Goal: Task Accomplishment & Management: Use online tool/utility

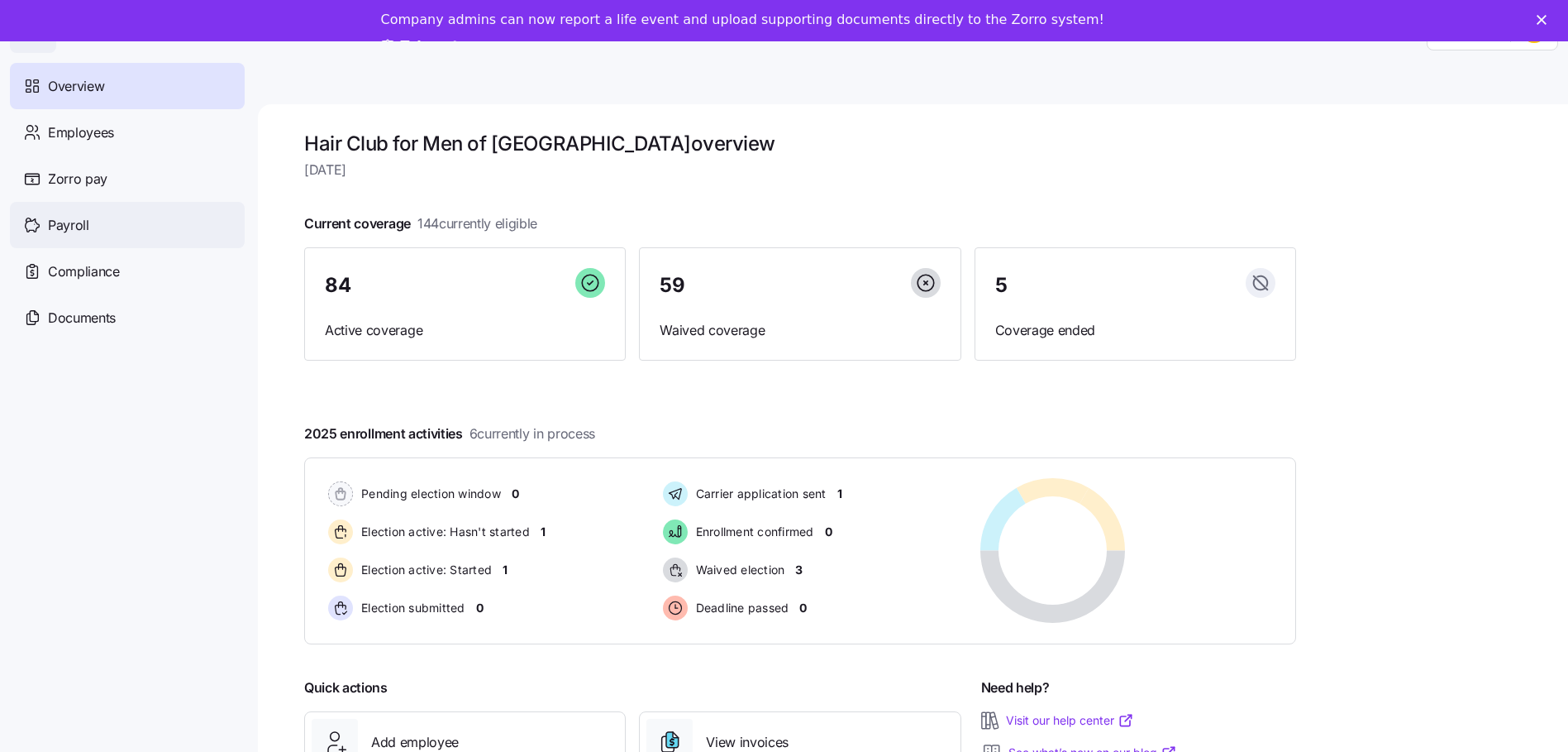
click at [132, 222] on div "Payroll" at bounding box center [127, 225] width 235 height 47
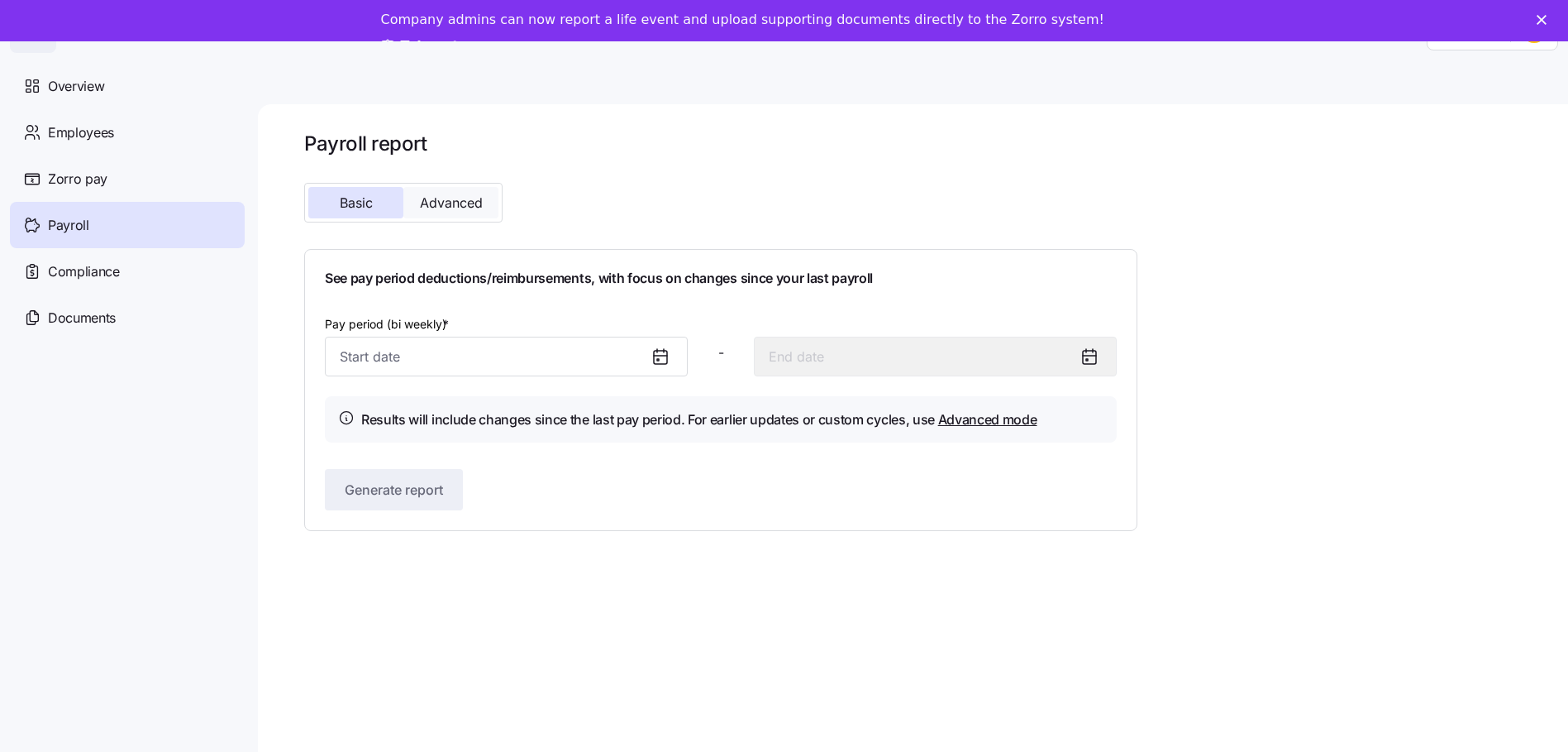
click at [470, 206] on span "Advanced" at bounding box center [451, 203] width 63 height 14
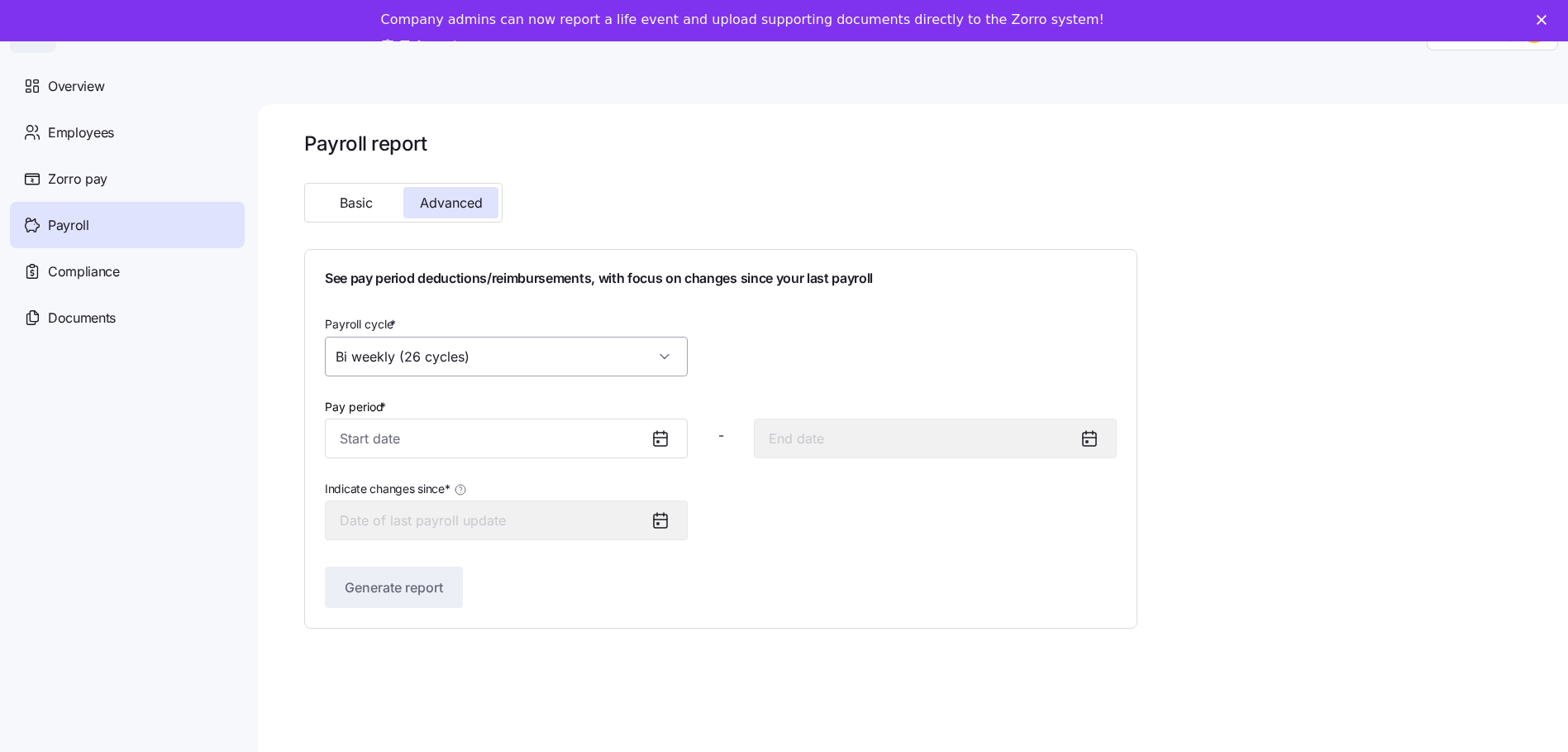
click at [493, 350] on input "Bi weekly (26 cycles)" at bounding box center [506, 356] width 363 height 40
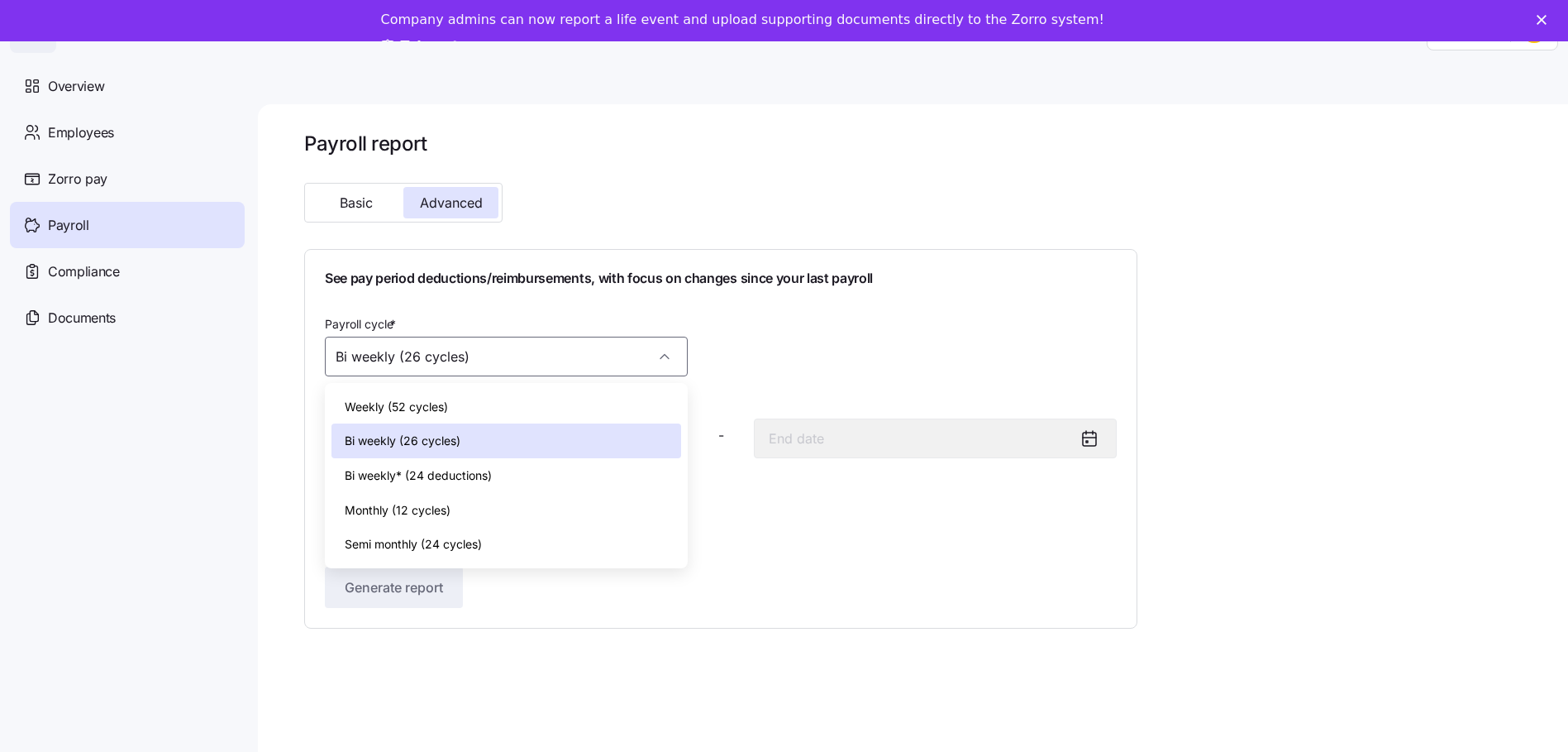
click at [460, 511] on div "Monthly (12 cycles)" at bounding box center [506, 510] width 350 height 35
type input "Monthly (12 cycles)"
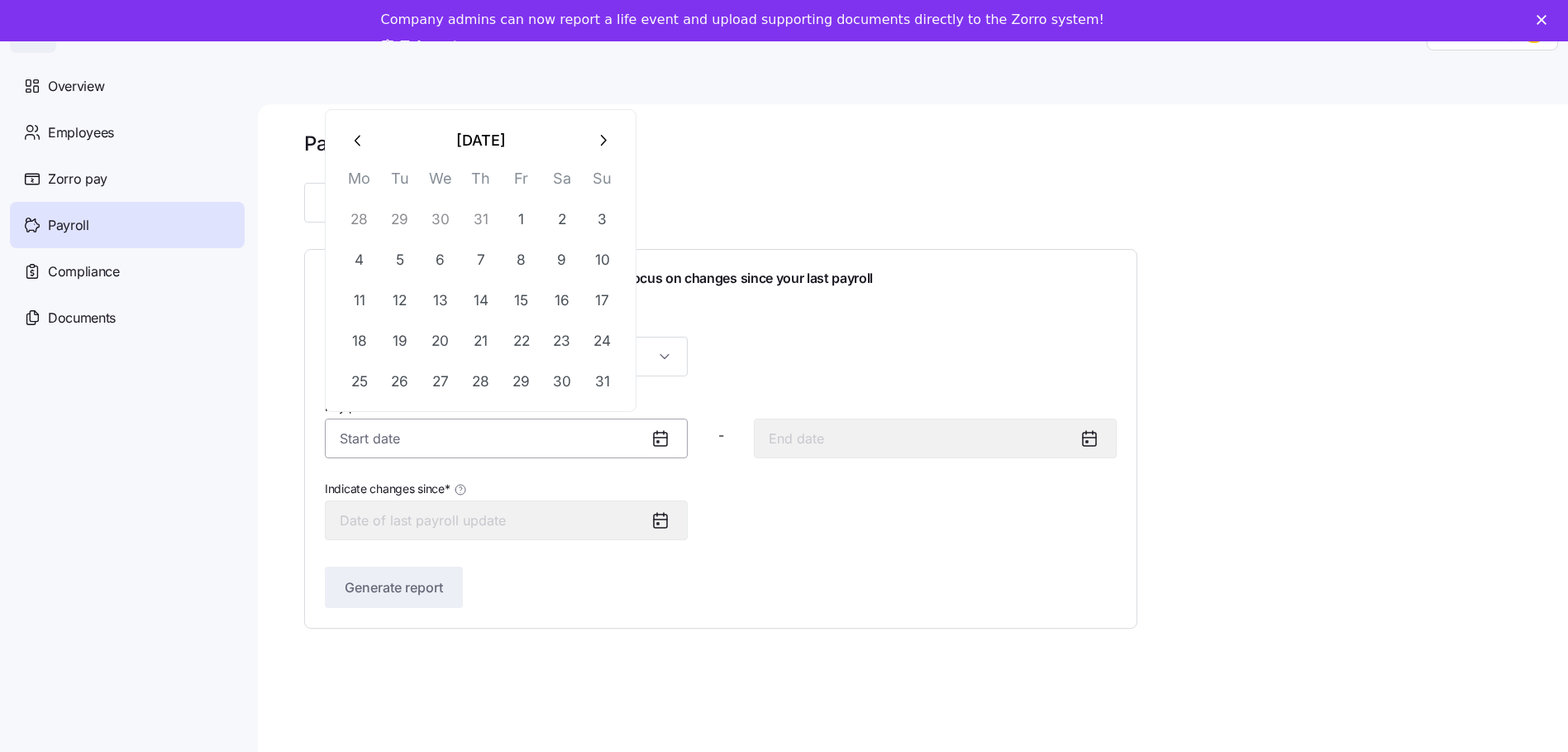
click at [423, 441] on input "Pay period *" at bounding box center [506, 438] width 363 height 40
click at [513, 224] on button "1" at bounding box center [522, 219] width 40 height 40
type input "August 1, 2025"
type input "August 31, 2025"
type input "August 1, 2025"
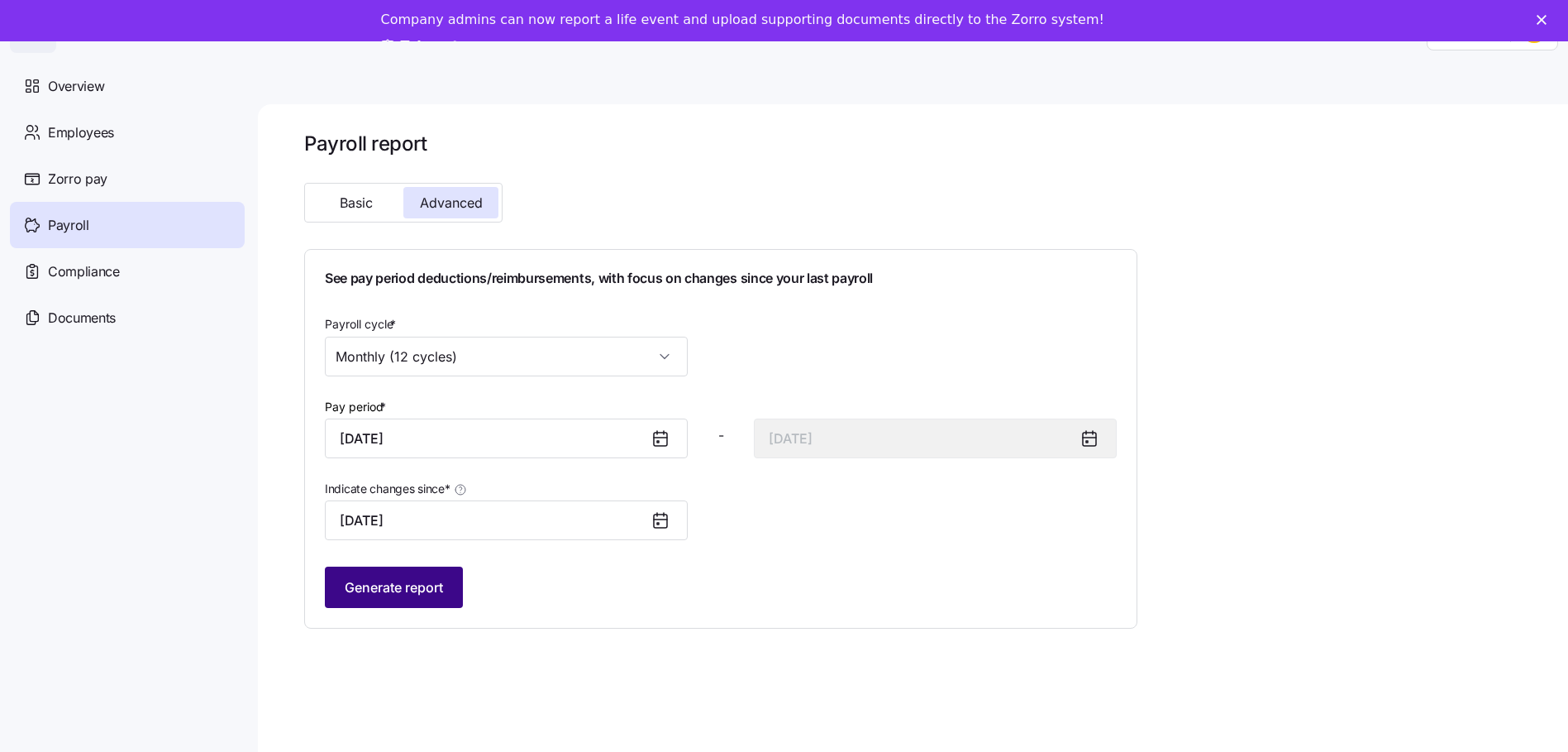
click at [418, 593] on span "Generate report" at bounding box center [393, 587] width 98 height 19
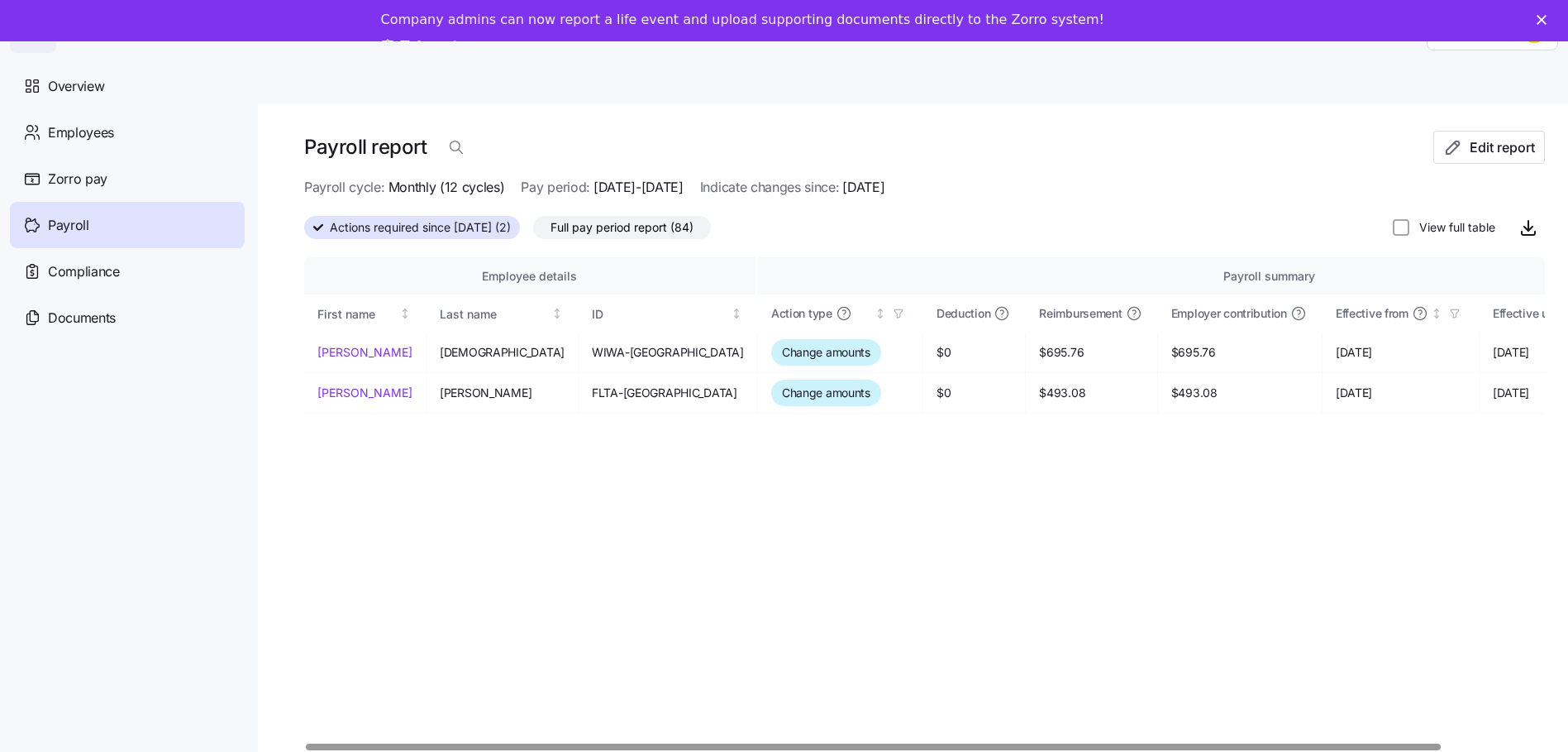
click at [623, 228] on span "Full pay period report (84)" at bounding box center [622, 227] width 143 height 21
click at [533, 231] on input "Full pay period report (84)" at bounding box center [533, 231] width 0 height 0
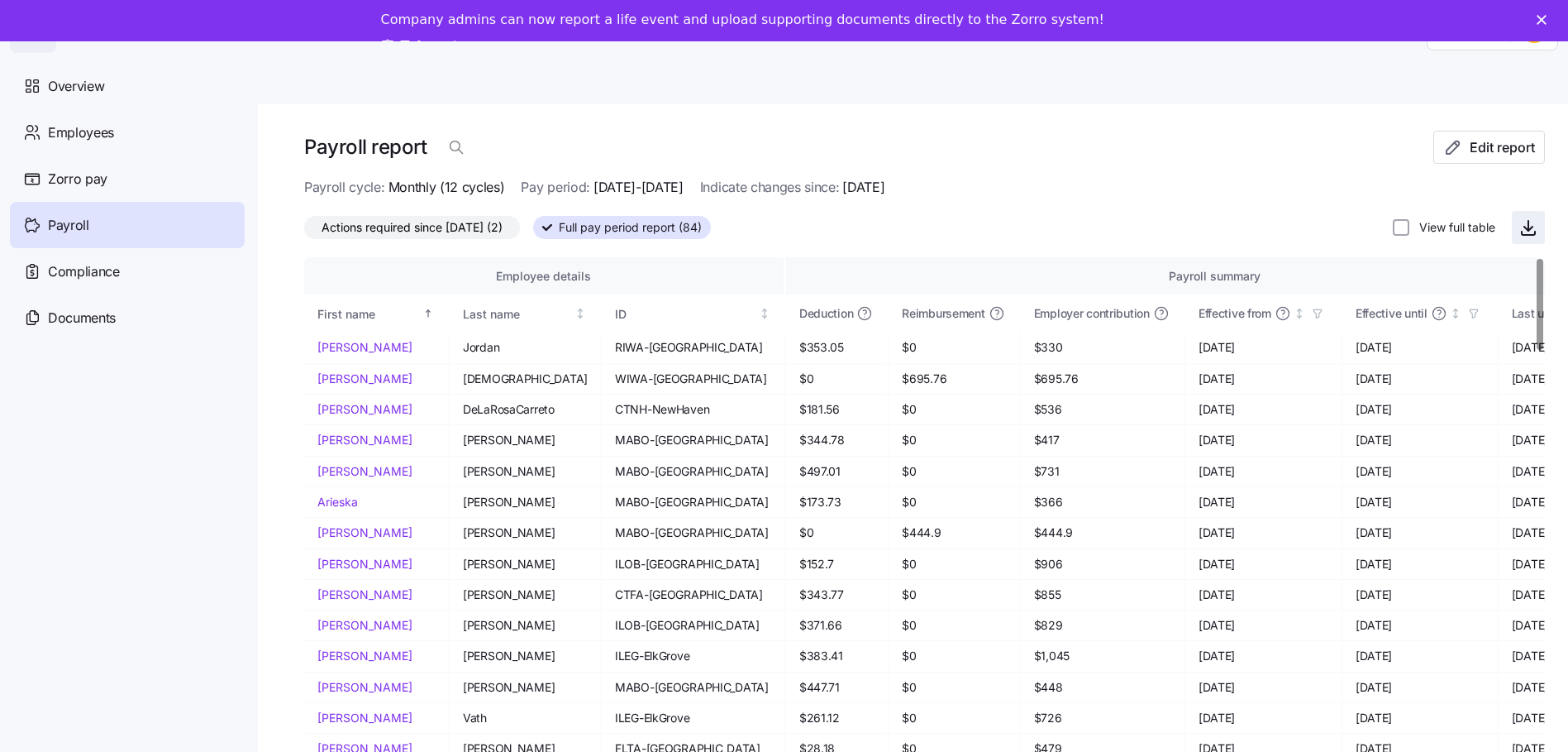
click at [1527, 224] on icon "button" at bounding box center [1528, 227] width 19 height 19
click at [1547, 17] on icon "Close" at bounding box center [1542, 19] width 10 height 10
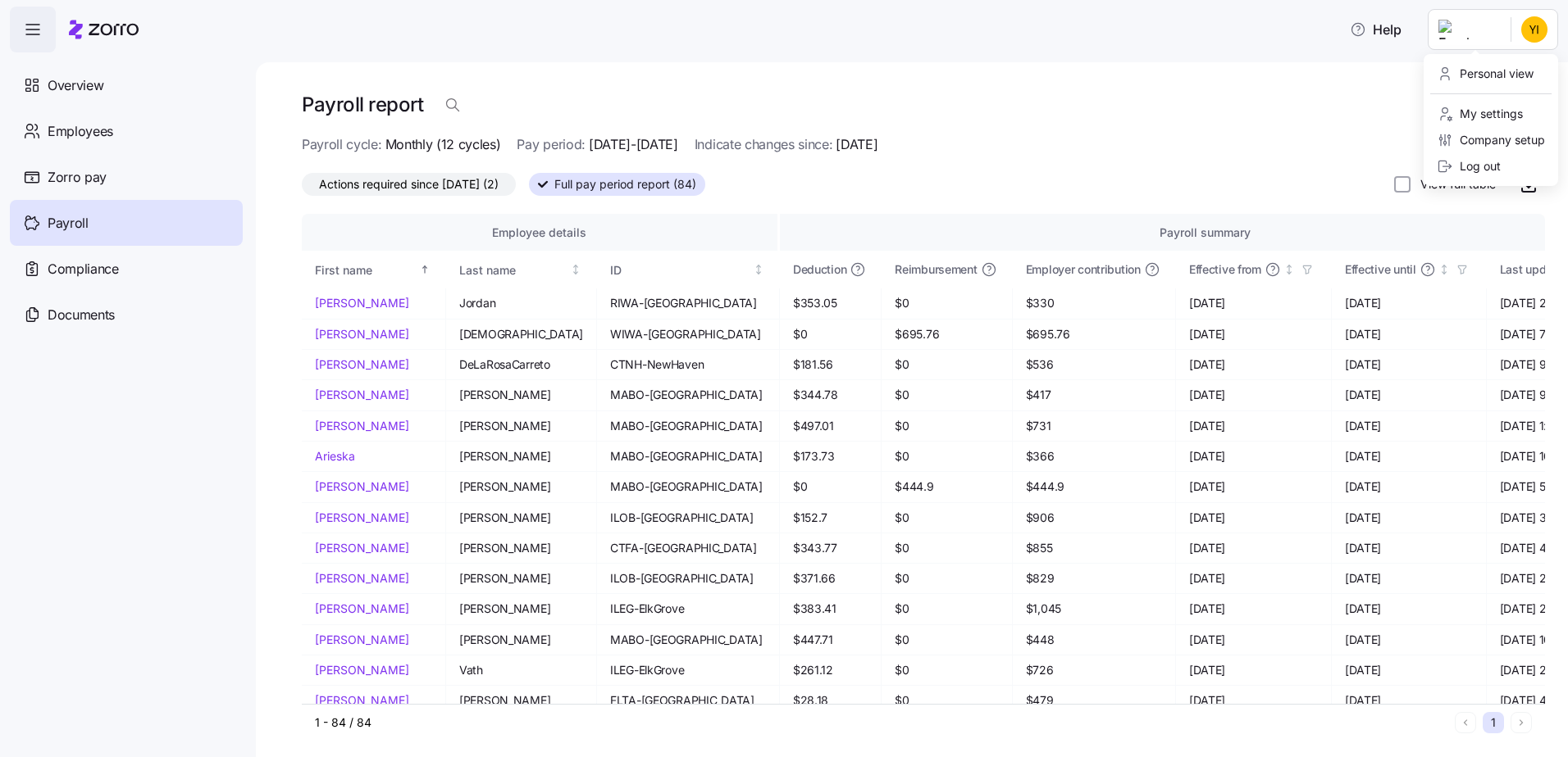
click at [1529, 27] on html "Help Overview Employees Zorro pay Payroll Compliance Documents Payroll report E…" at bounding box center [784, 374] width 1568 height 747
click at [1479, 163] on div "Log out" at bounding box center [1469, 166] width 64 height 18
